Goal: Task Accomplishment & Management: Use online tool/utility

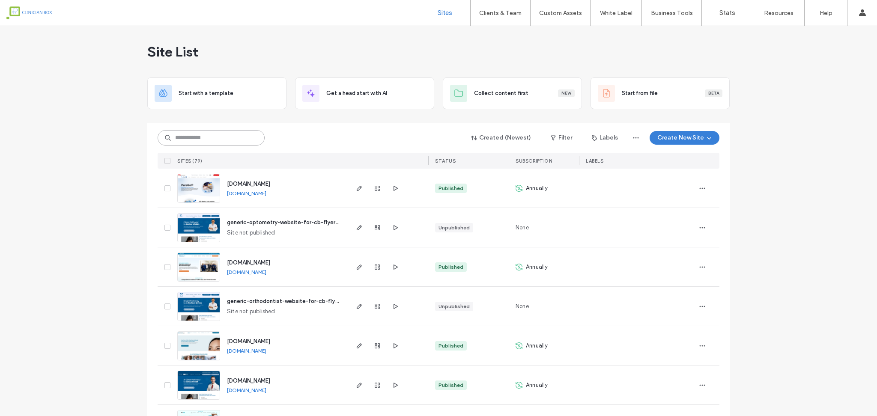
click at [218, 138] on input at bounding box center [211, 137] width 107 height 15
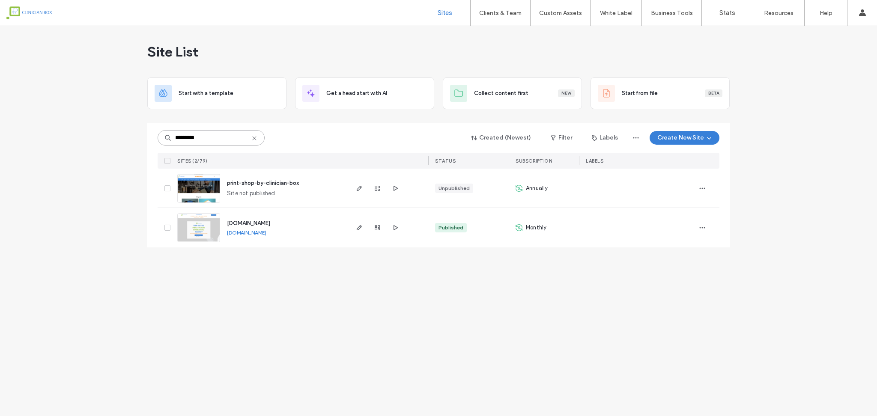
type input "*********"
click at [202, 230] on img at bounding box center [199, 243] width 42 height 58
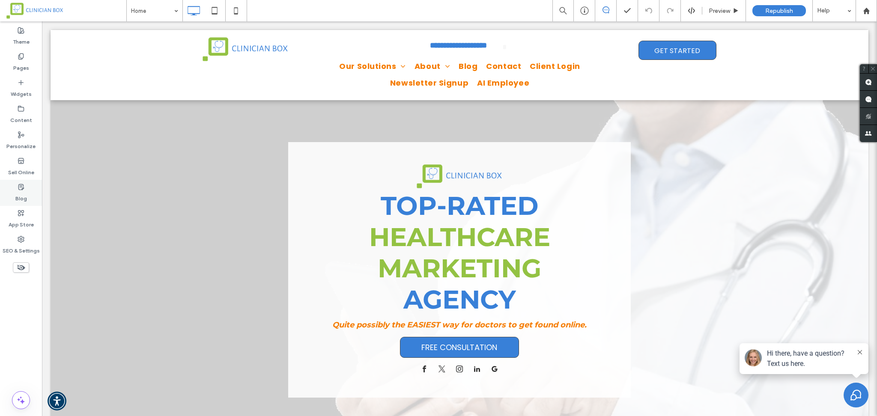
click at [19, 188] on icon at bounding box center [21, 187] width 7 height 7
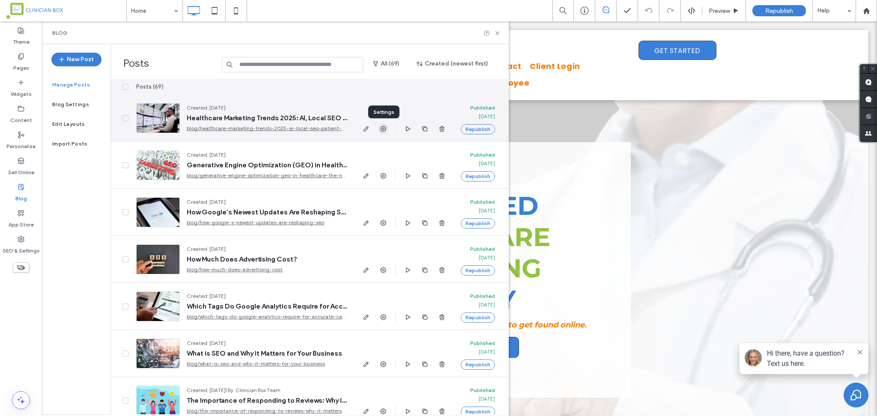
click at [381, 127] on use "button" at bounding box center [383, 129] width 6 height 6
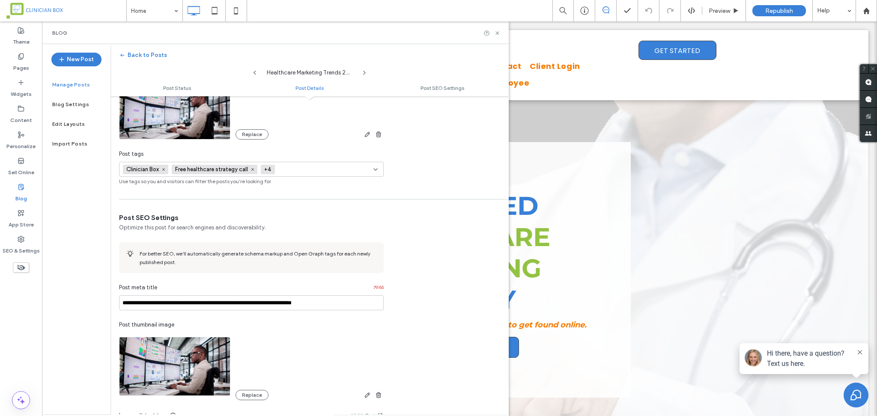
scroll to position [137, 0]
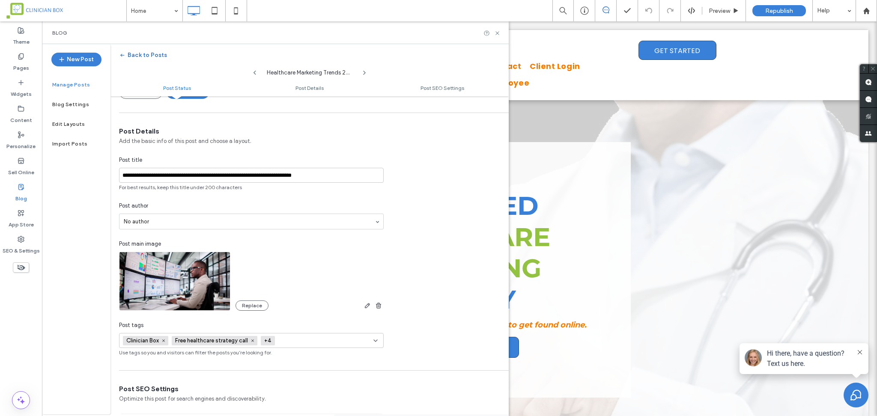
click at [127, 54] on button "Back to Posts" at bounding box center [143, 55] width 48 height 14
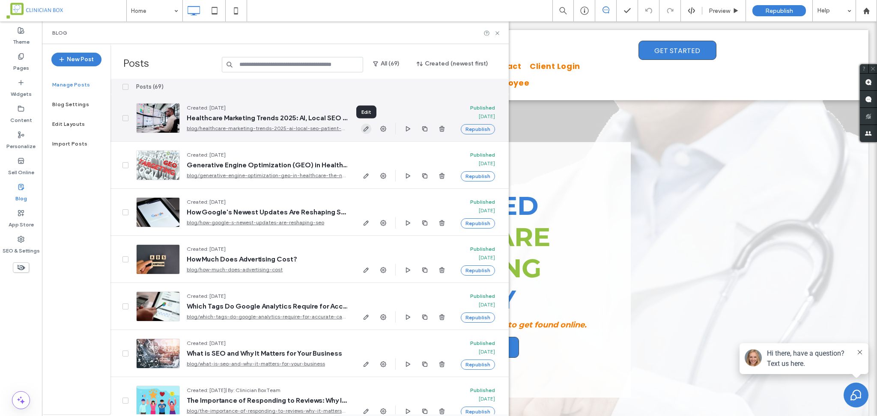
click at [365, 131] on use "button" at bounding box center [366, 128] width 5 height 5
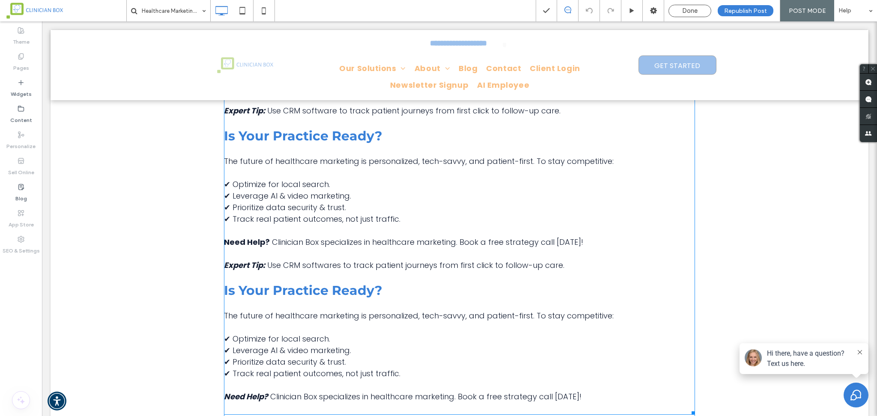
scroll to position [1142, 0]
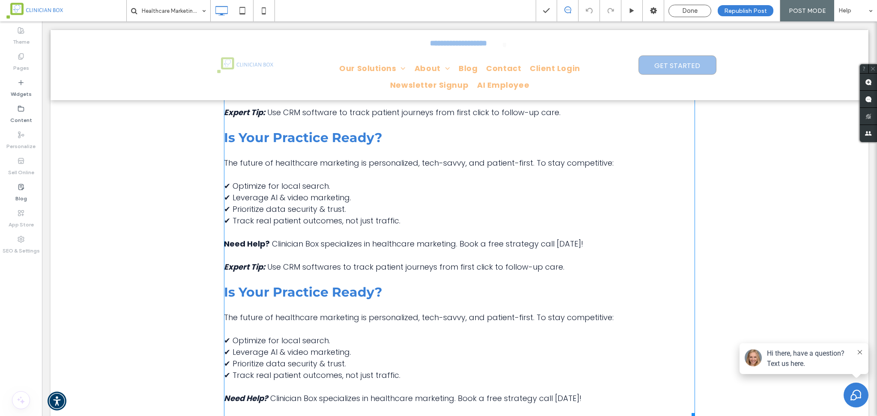
click at [474, 261] on p at bounding box center [459, 256] width 471 height 12
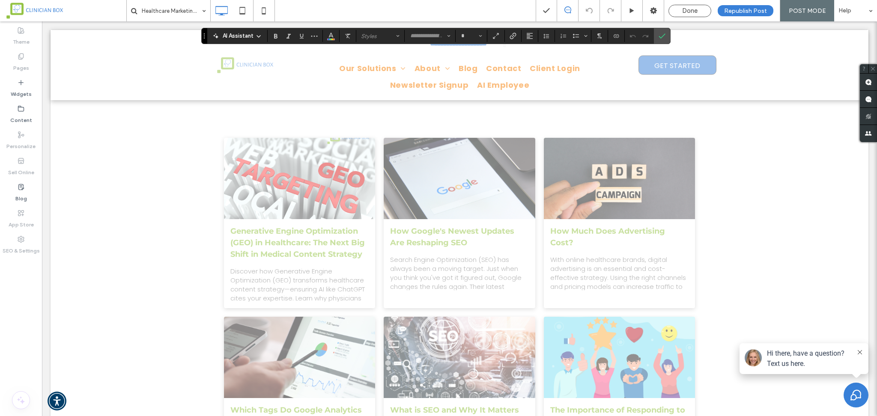
scroll to position [1300, 0]
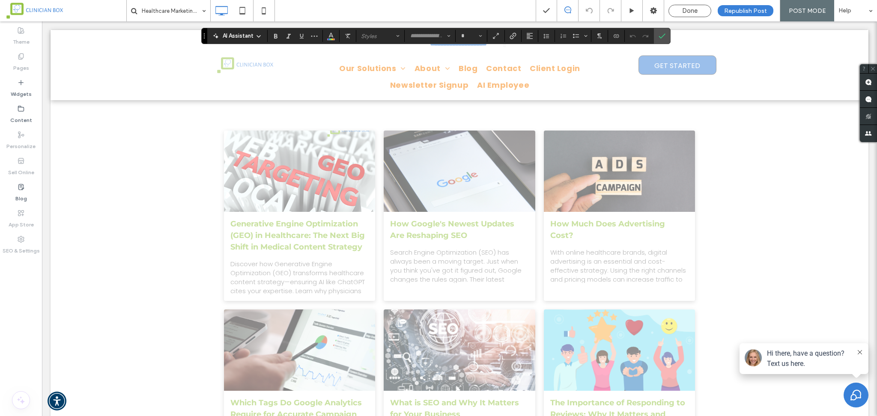
type input "*******"
type input "**"
drag, startPoint x: 589, startPoint y: 266, endPoint x: 295, endPoint y: 177, distance: 306.6
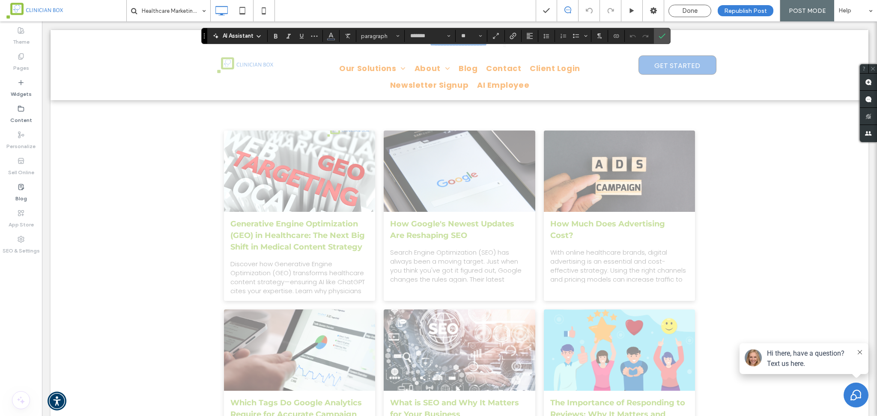
type input "*"
type input "*******"
type input "**"
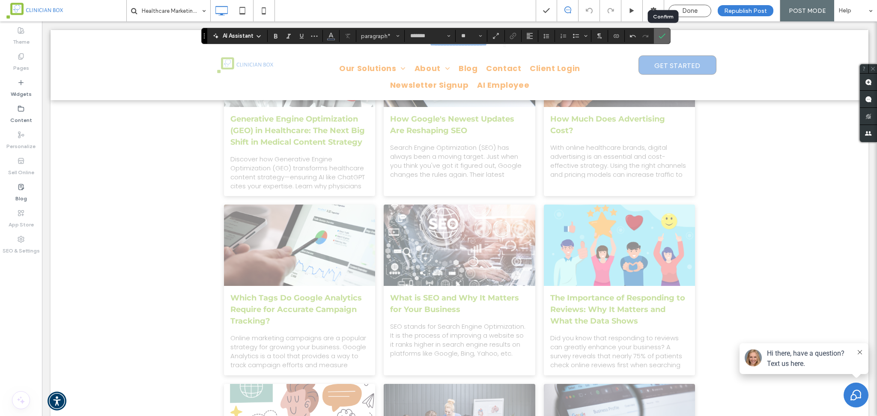
drag, startPoint x: 661, startPoint y: 33, endPoint x: 622, endPoint y: 11, distance: 44.8
click at [661, 33] on icon "Confirm" at bounding box center [662, 36] width 7 height 7
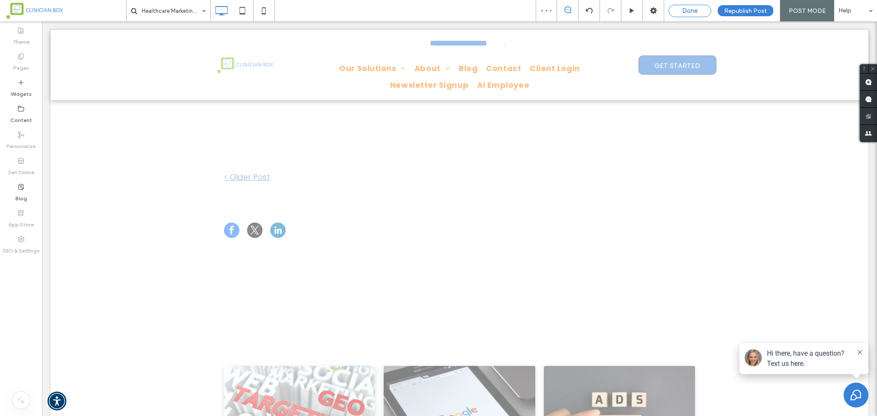
click at [695, 11] on span "Done" at bounding box center [689, 11] width 15 height 8
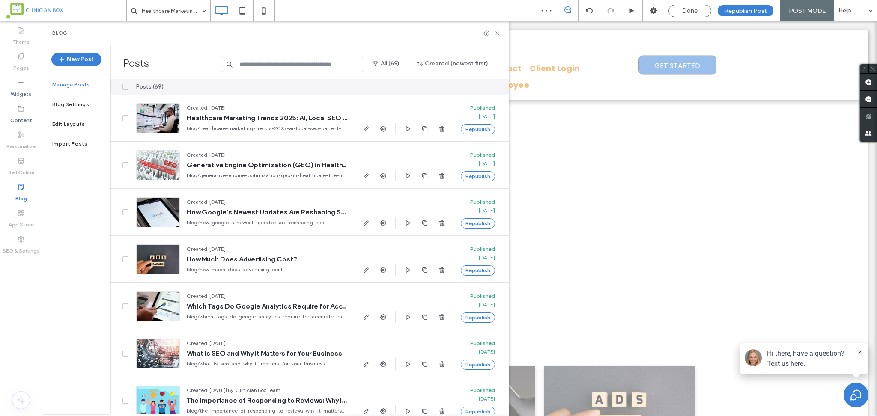
click at [744, 9] on span "Republish Post" at bounding box center [745, 10] width 43 height 7
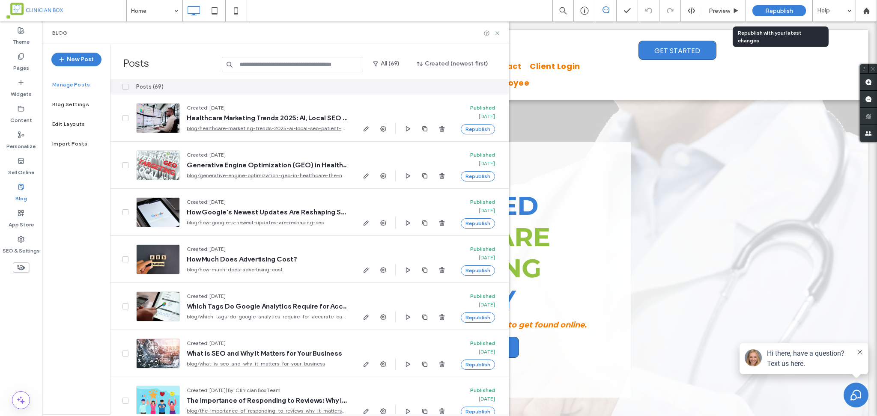
click at [794, 14] on div "Republish" at bounding box center [780, 10] width 54 height 11
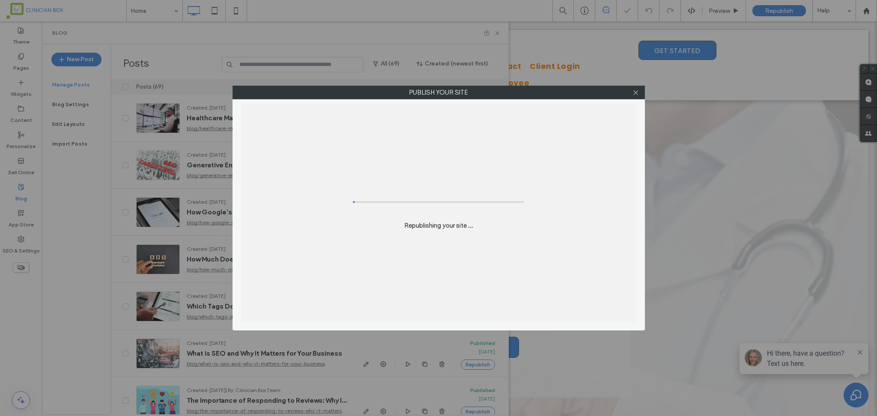
click at [780, 9] on div "Publish your site Republishing your site ..." at bounding box center [438, 208] width 877 height 416
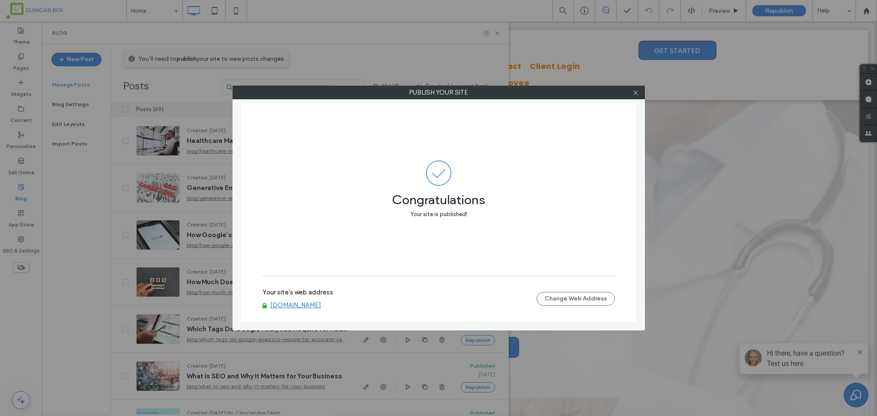
click at [635, 99] on div "Publish your site" at bounding box center [439, 93] width 412 height 14
click at [642, 93] on label "Publish your site" at bounding box center [439, 92] width 412 height 13
click at [631, 90] on div at bounding box center [636, 92] width 13 height 13
click at [636, 93] on icon at bounding box center [636, 93] width 6 height 6
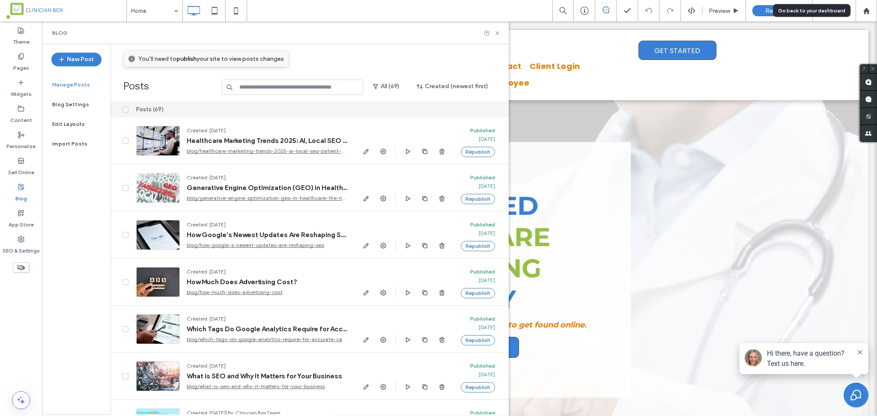
drag, startPoint x: 864, startPoint y: 7, endPoint x: 831, endPoint y: 8, distance: 33.4
click at [864, 7] on icon at bounding box center [866, 10] width 7 height 7
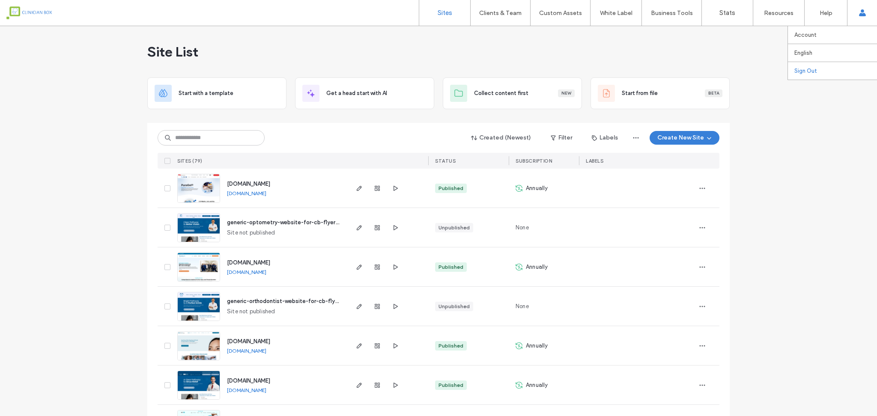
click at [807, 75] on link "Sign Out" at bounding box center [836, 71] width 83 height 18
